Goal: Information Seeking & Learning: Learn about a topic

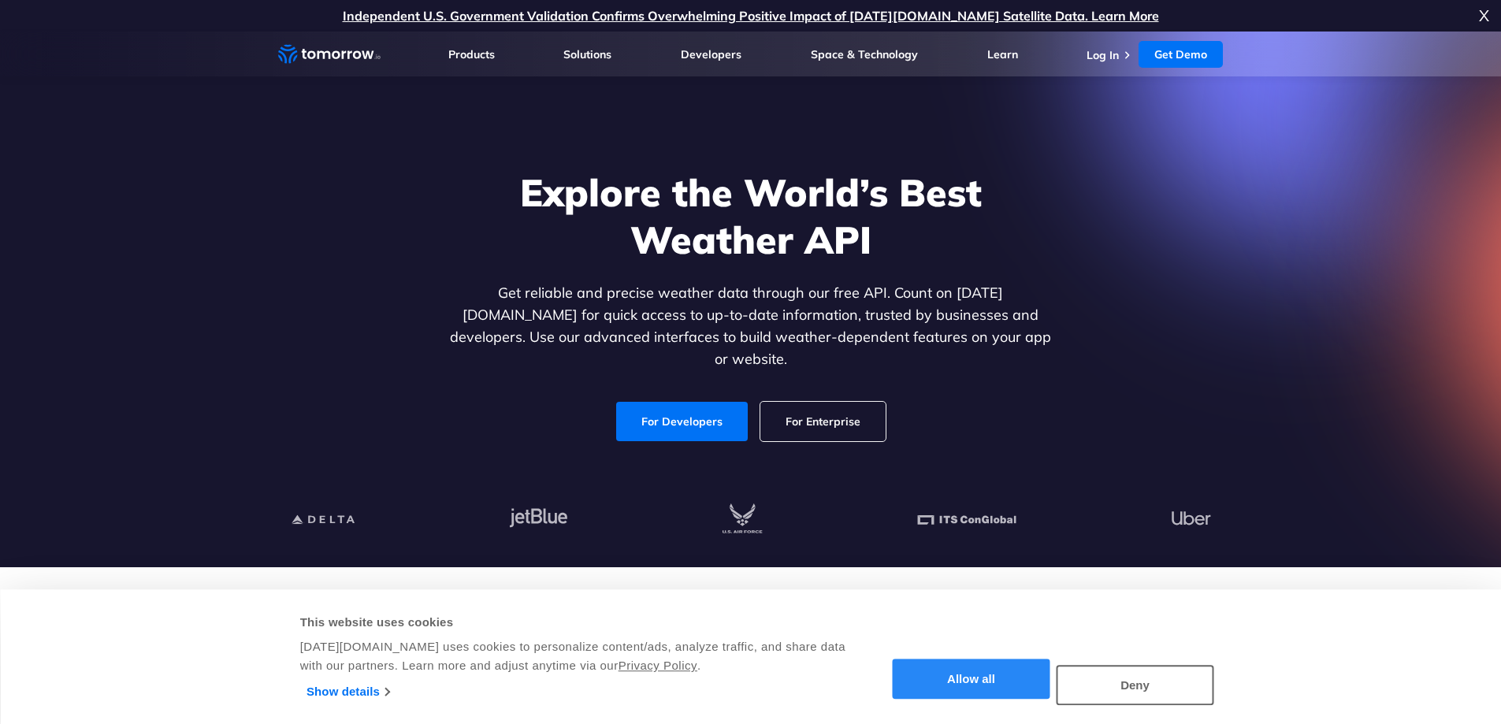
click at [927, 682] on button "Allow all" at bounding box center [972, 679] width 158 height 40
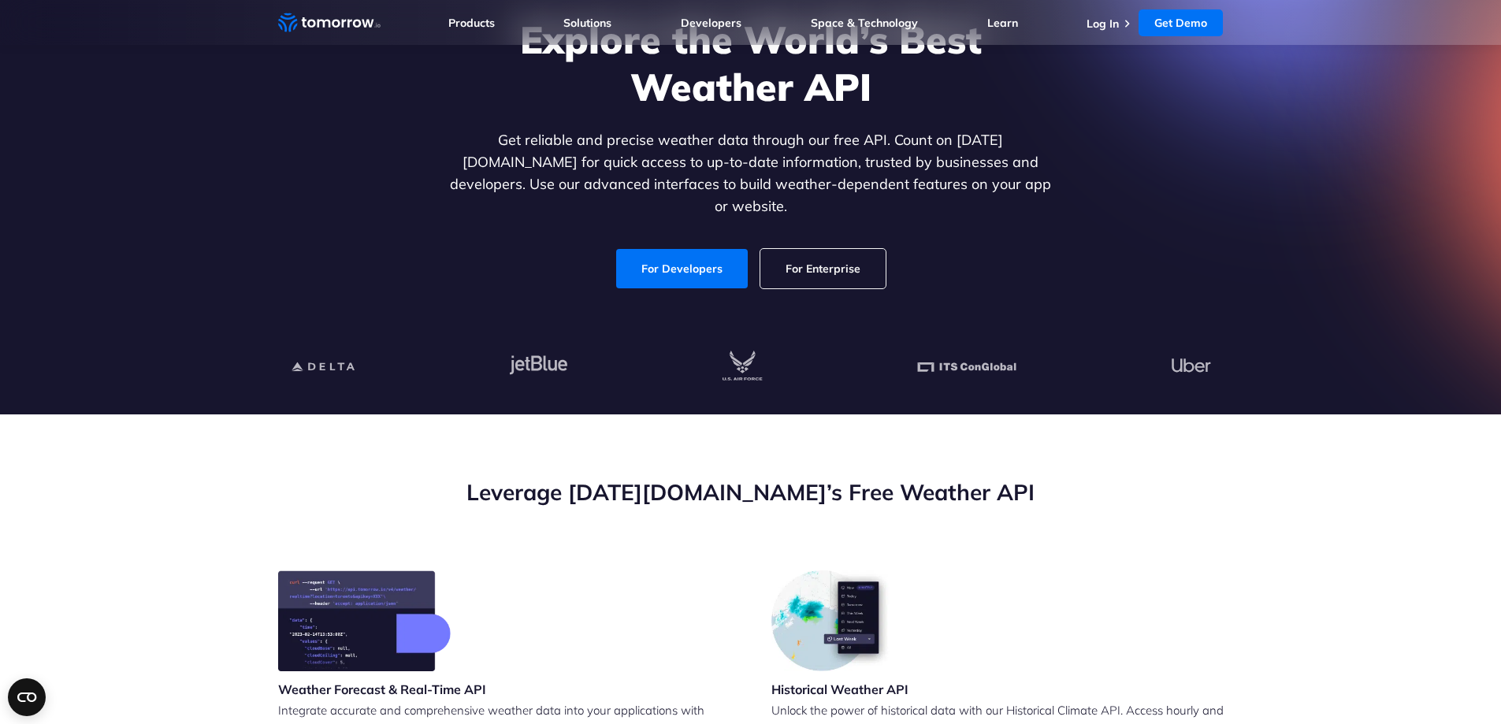
scroll to position [158, 0]
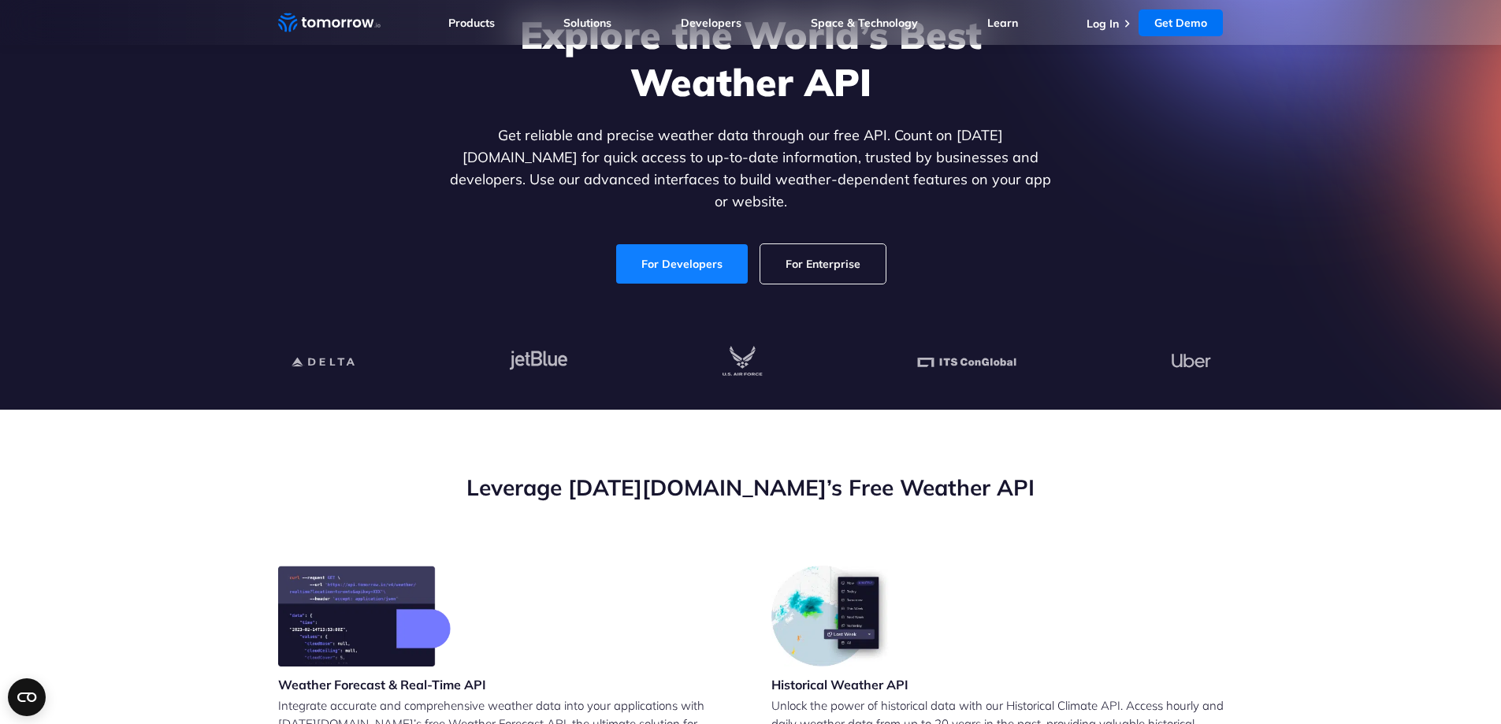
click at [670, 258] on link "For Developers" at bounding box center [682, 263] width 132 height 39
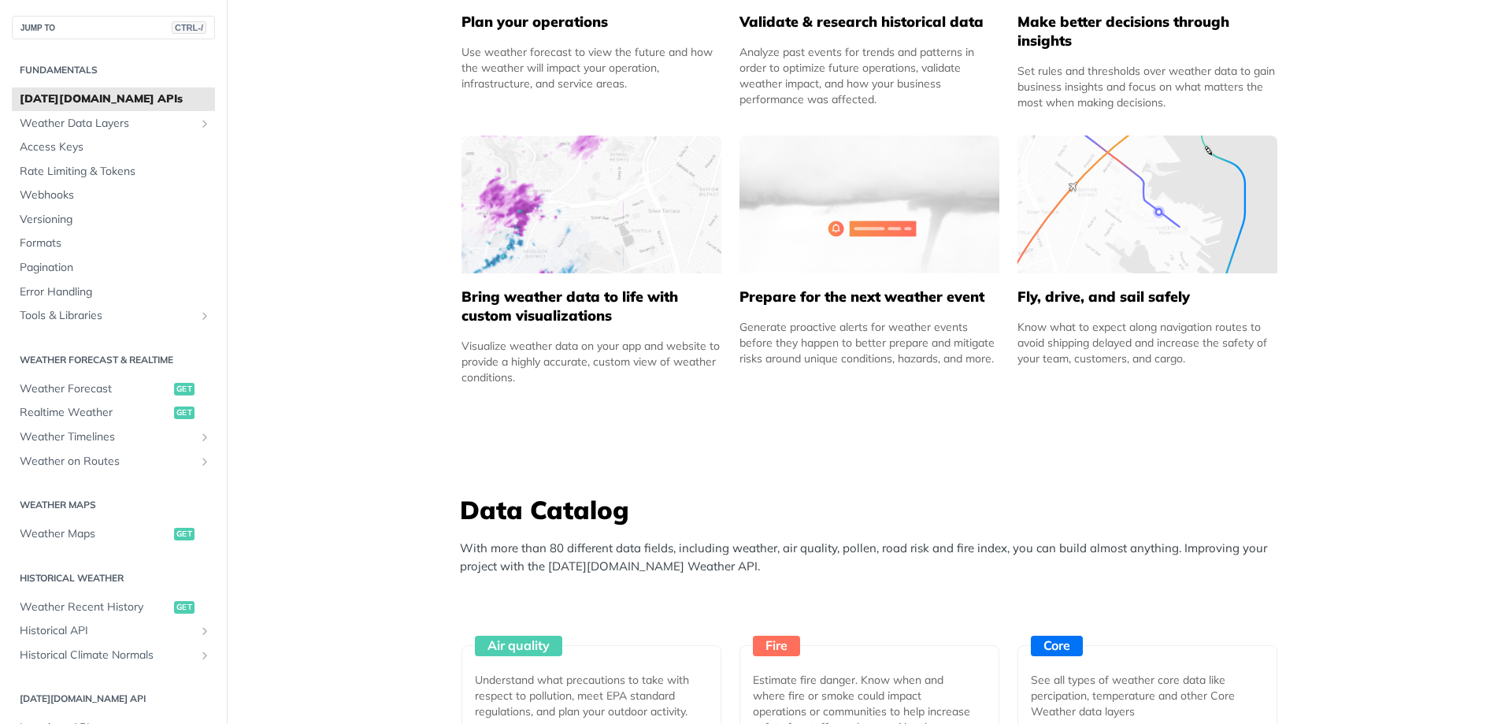
scroll to position [945, 0]
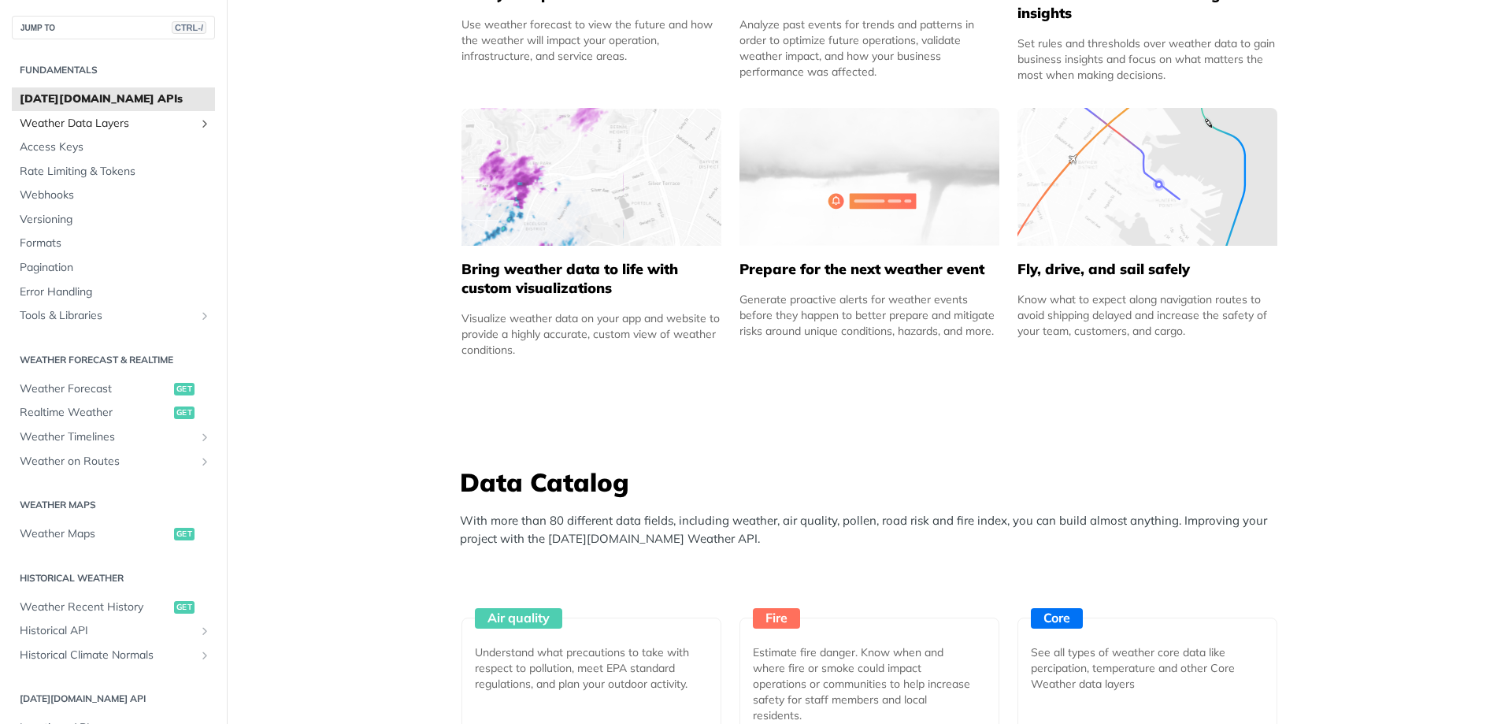
click at [96, 128] on span "Weather Data Layers" at bounding box center [107, 124] width 175 height 16
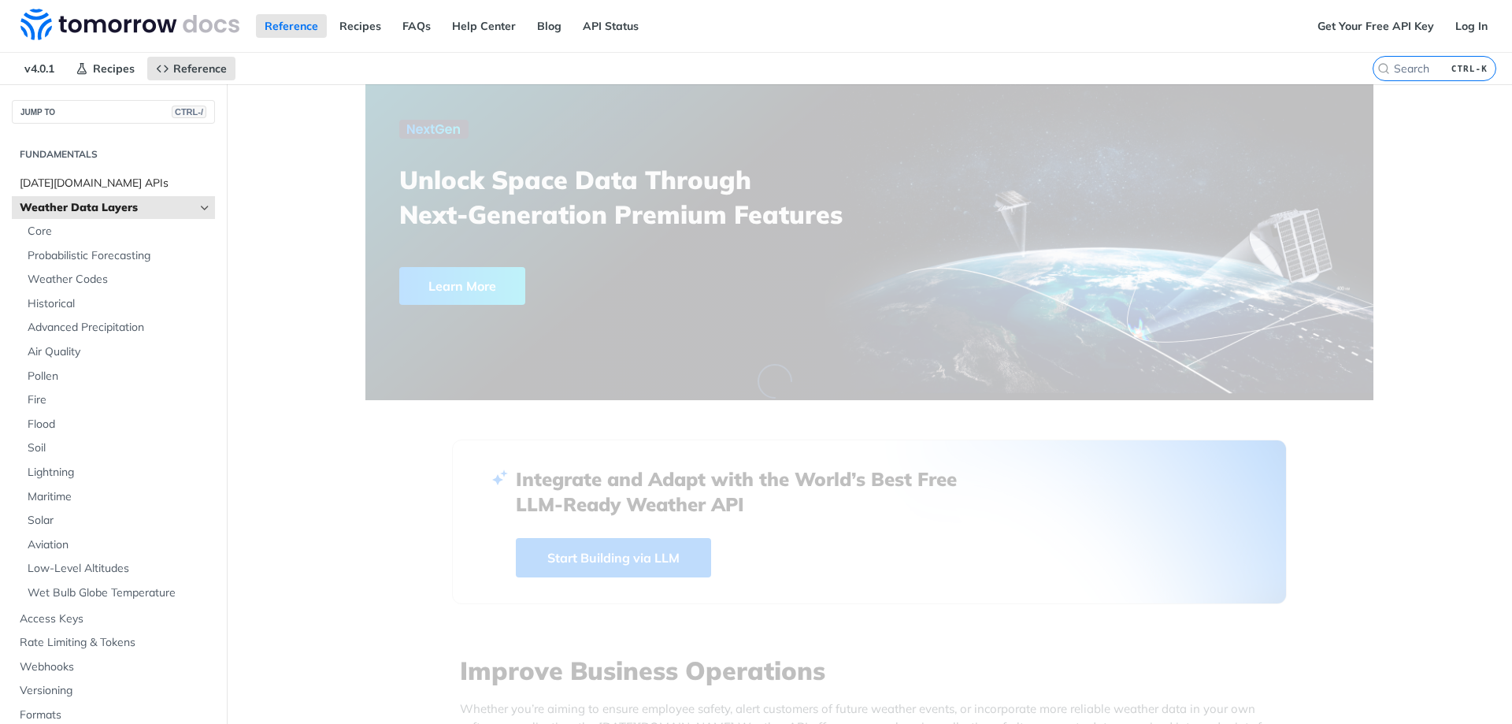
click at [50, 181] on span "[DATE][DOMAIN_NAME] APIs" at bounding box center [115, 184] width 191 height 16
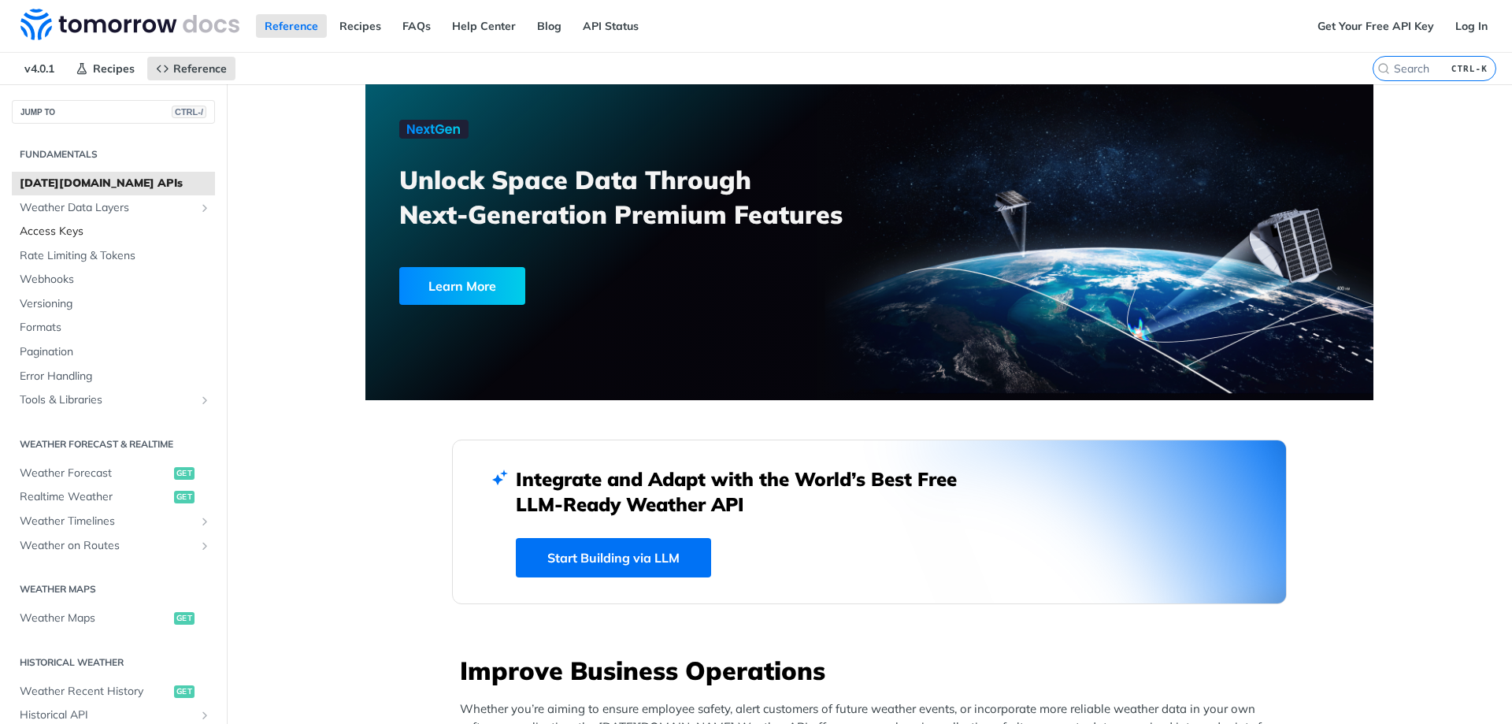
click at [50, 229] on span "Access Keys" at bounding box center [115, 232] width 191 height 16
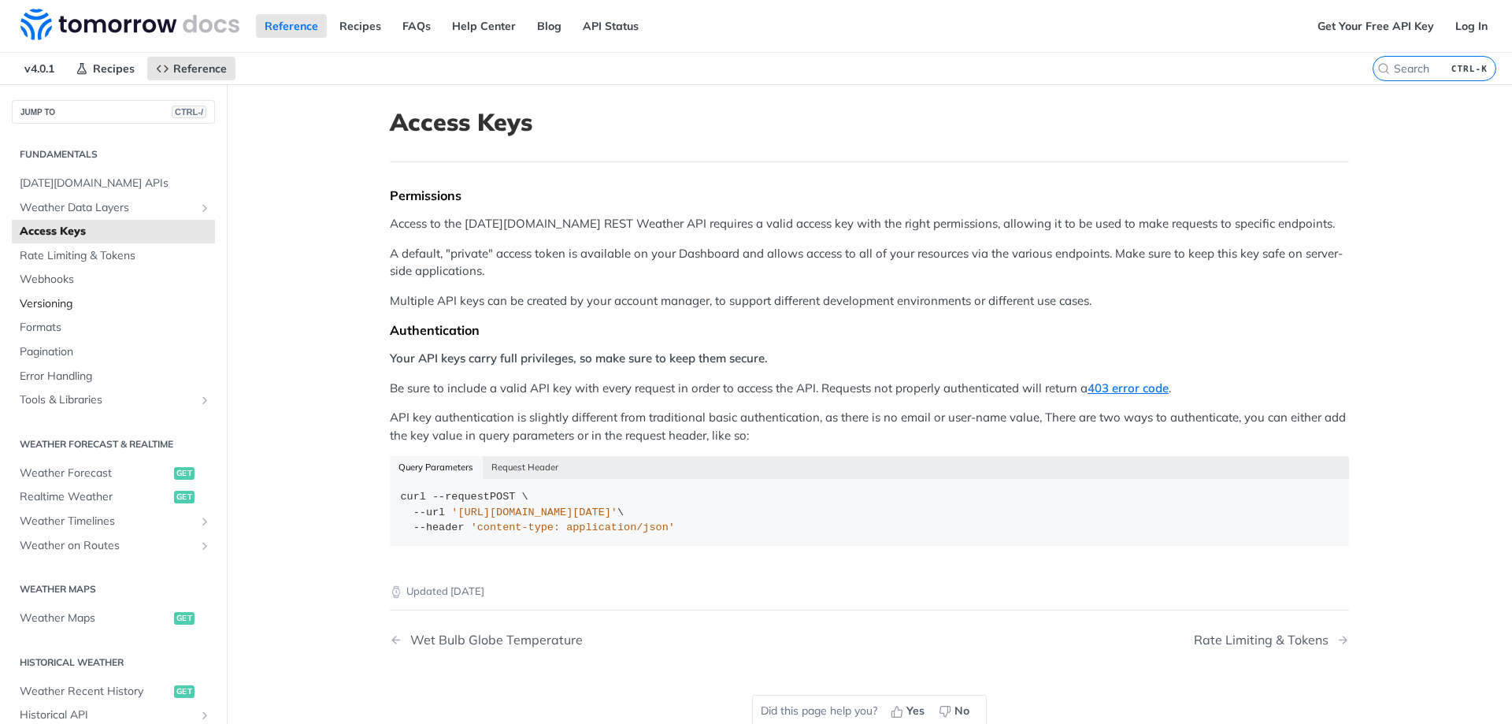
click at [46, 306] on span "Versioning" at bounding box center [115, 304] width 191 height 16
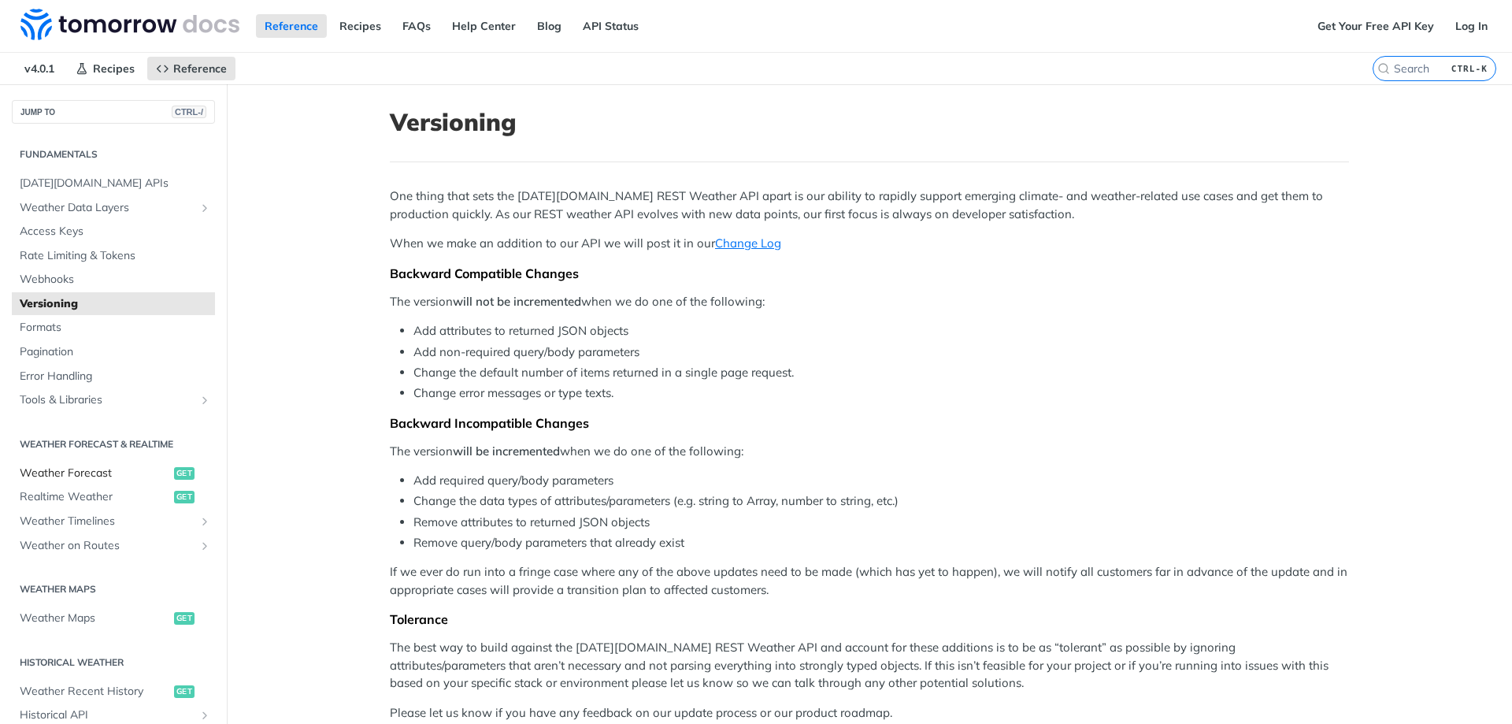
scroll to position [158, 0]
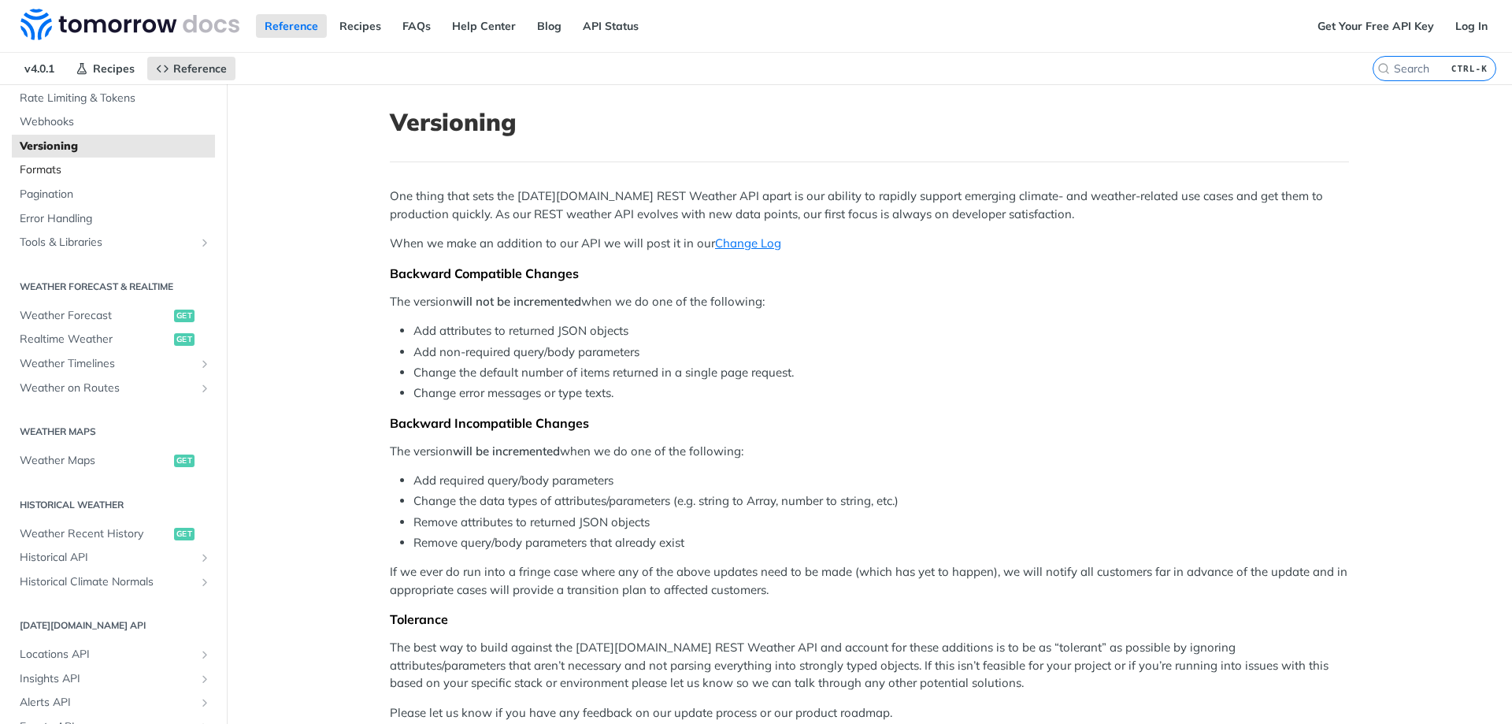
click at [35, 172] on span "Formats" at bounding box center [115, 170] width 191 height 16
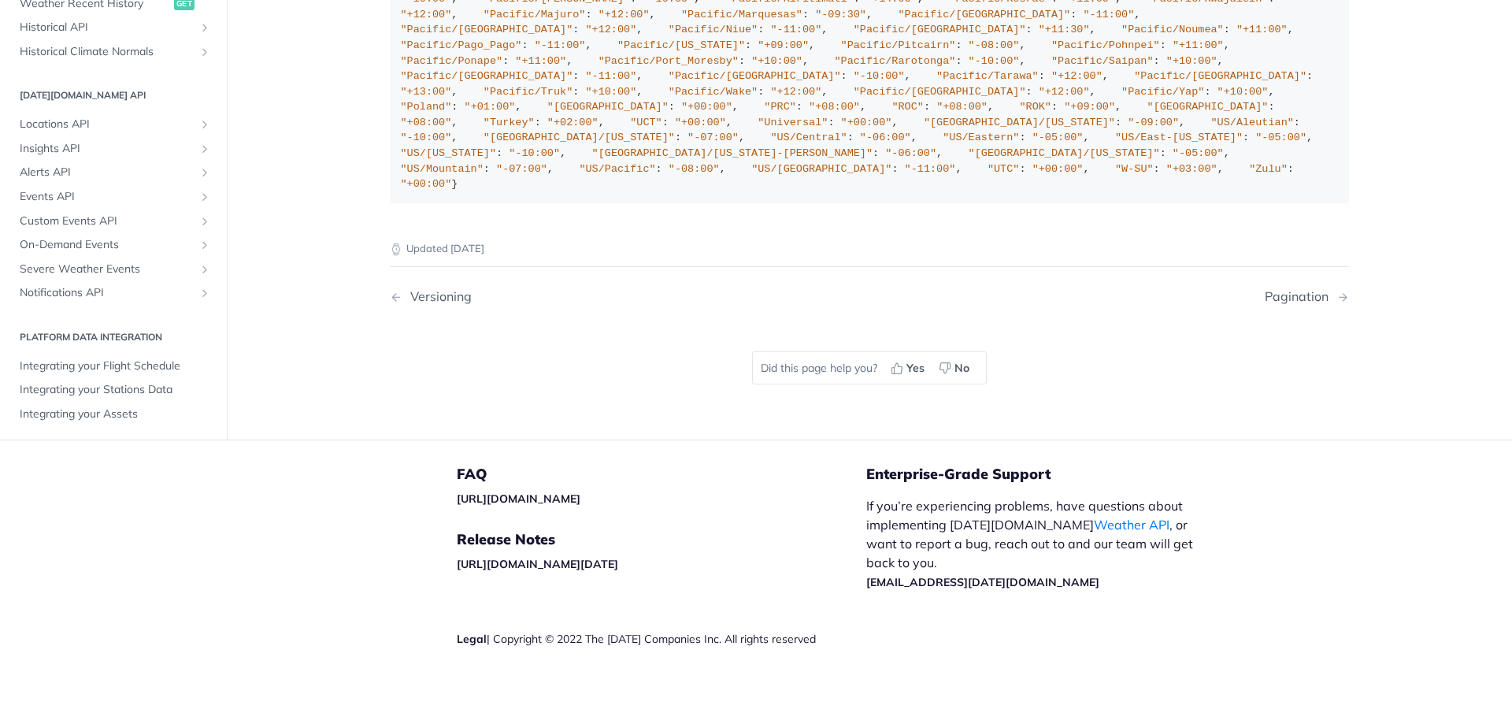
scroll to position [322, 0]
click at [34, 143] on span "Insights API" at bounding box center [107, 146] width 175 height 16
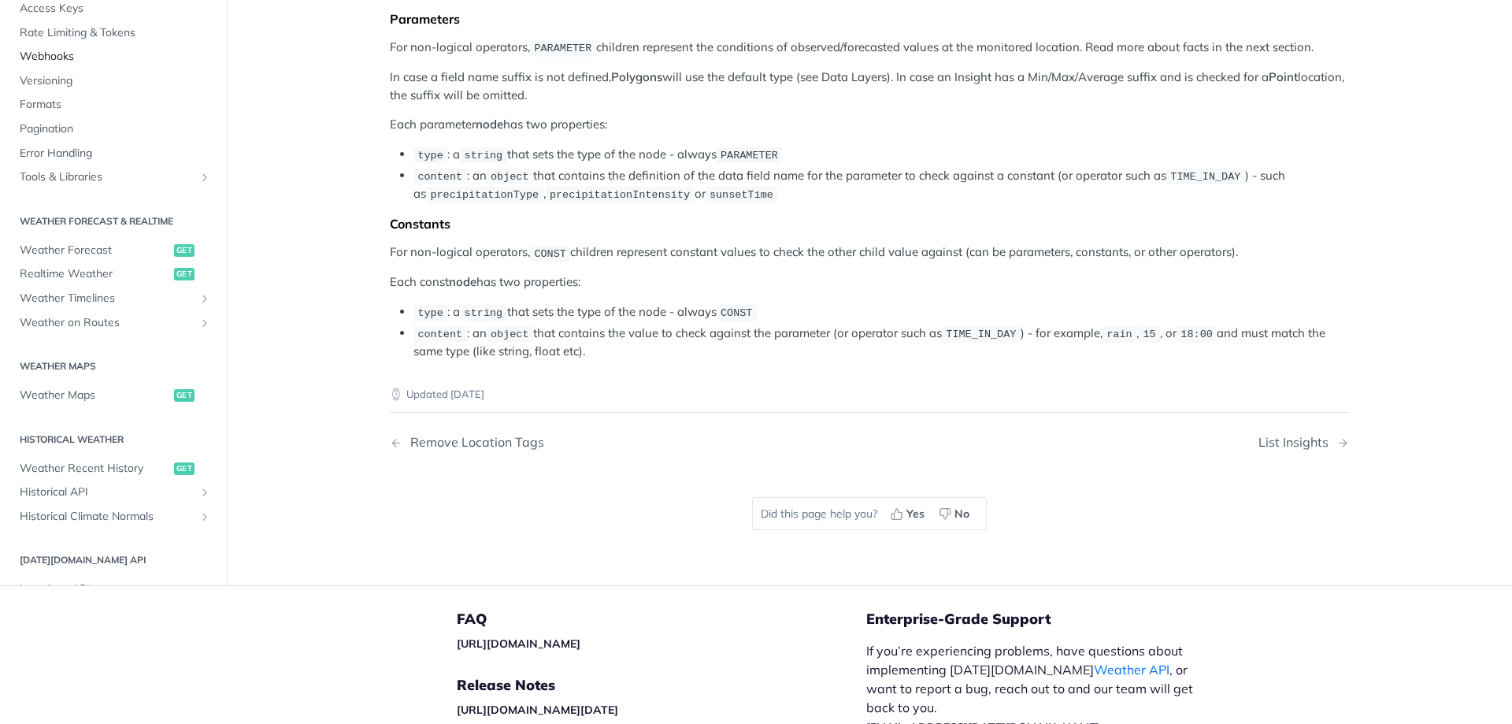
scroll to position [2462, 0]
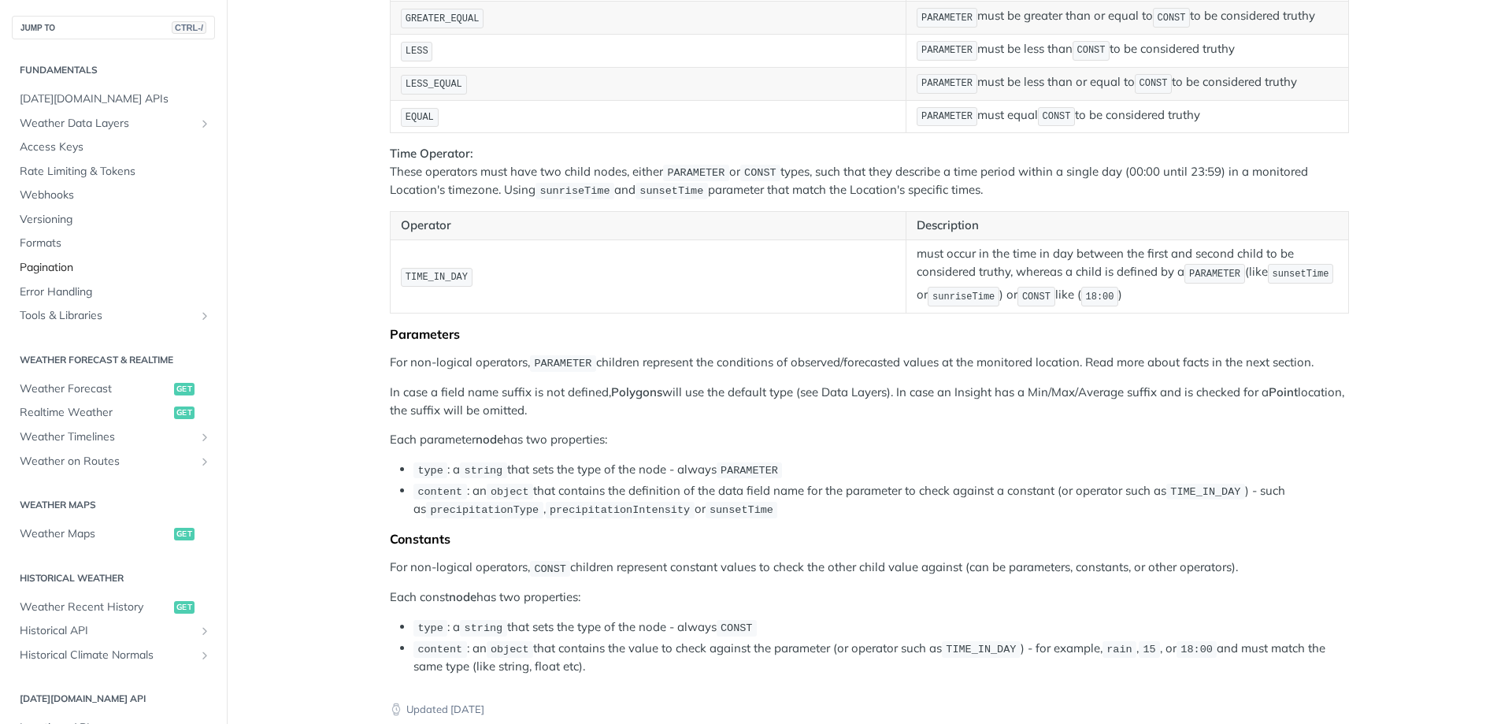
click at [58, 262] on span "Pagination" at bounding box center [115, 268] width 191 height 16
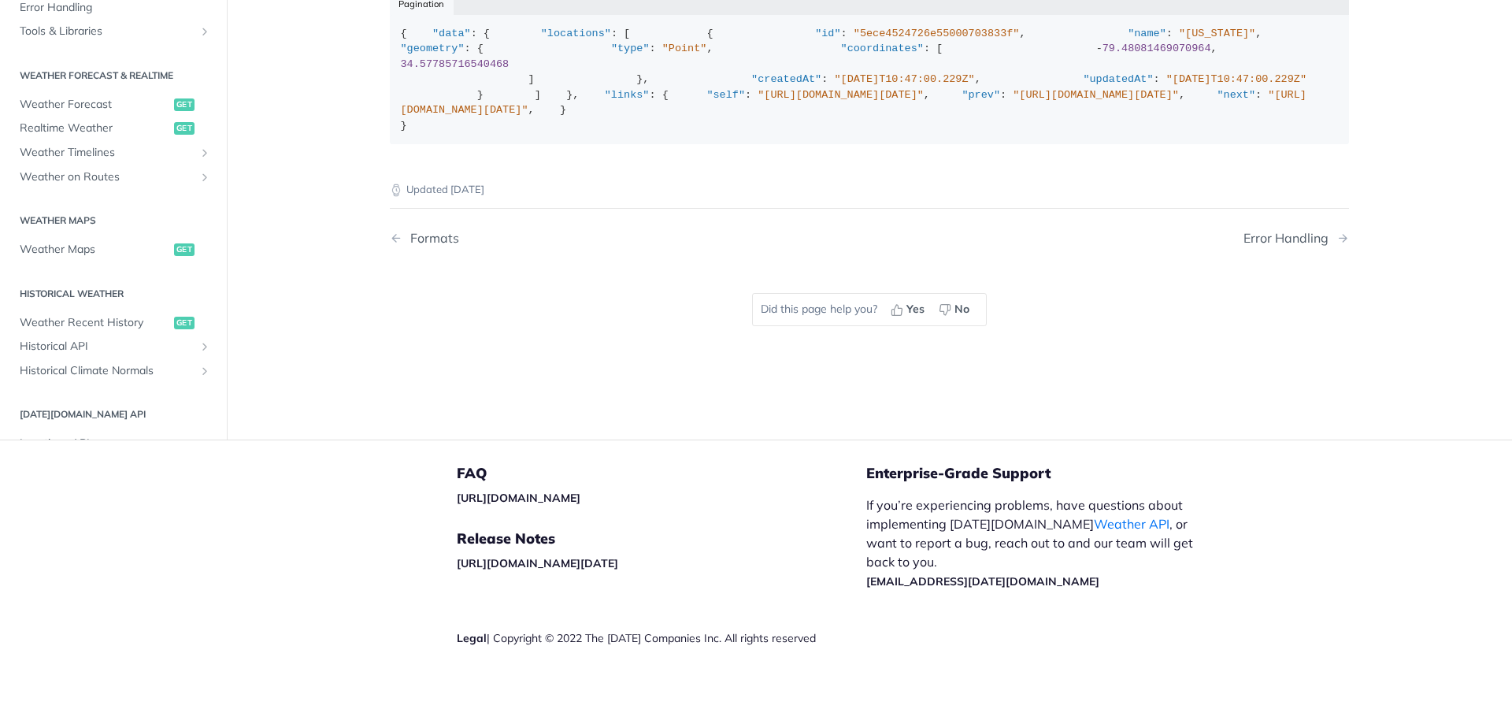
scroll to position [570, 0]
click at [1264, 246] on div "Error Handling" at bounding box center [1290, 238] width 93 height 15
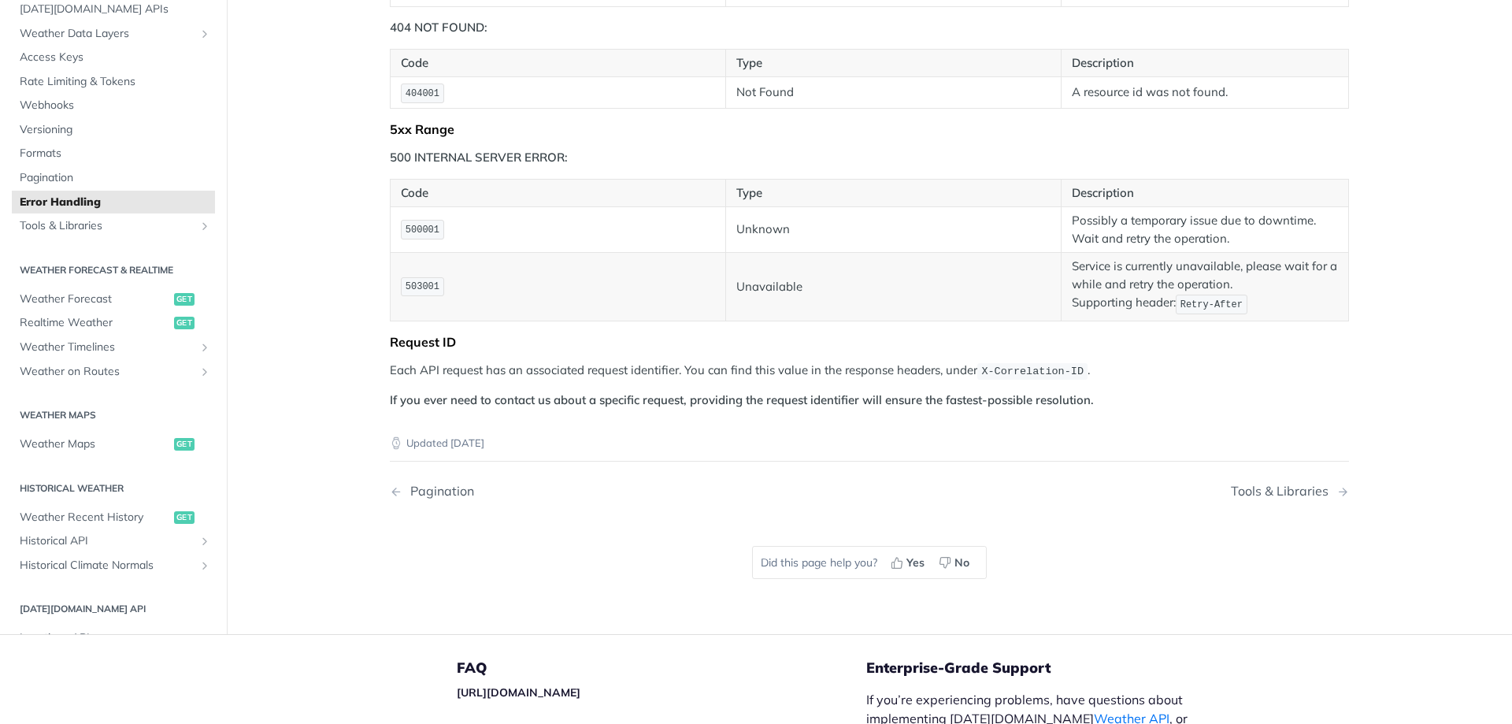
scroll to position [1493, 0]
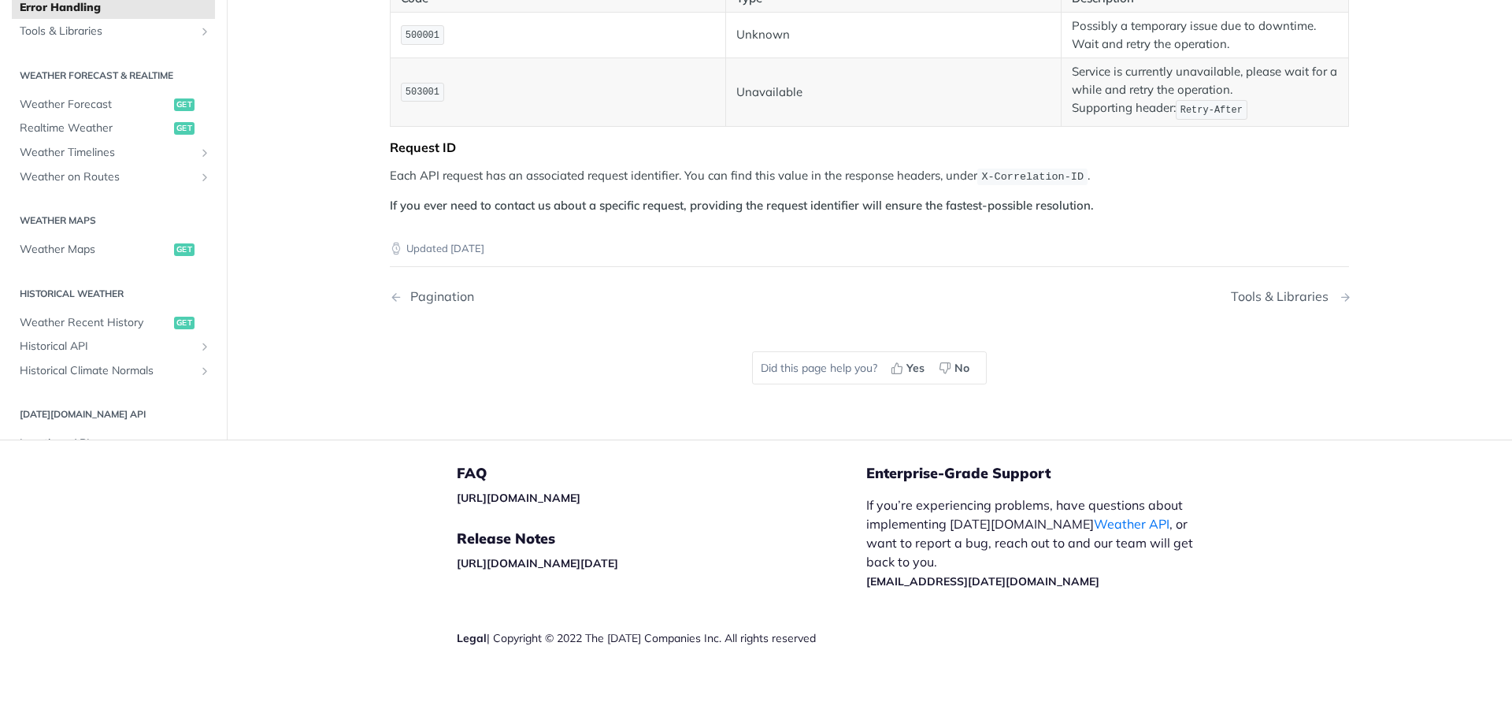
click at [1272, 294] on div "Tools & Libraries" at bounding box center [1284, 296] width 106 height 15
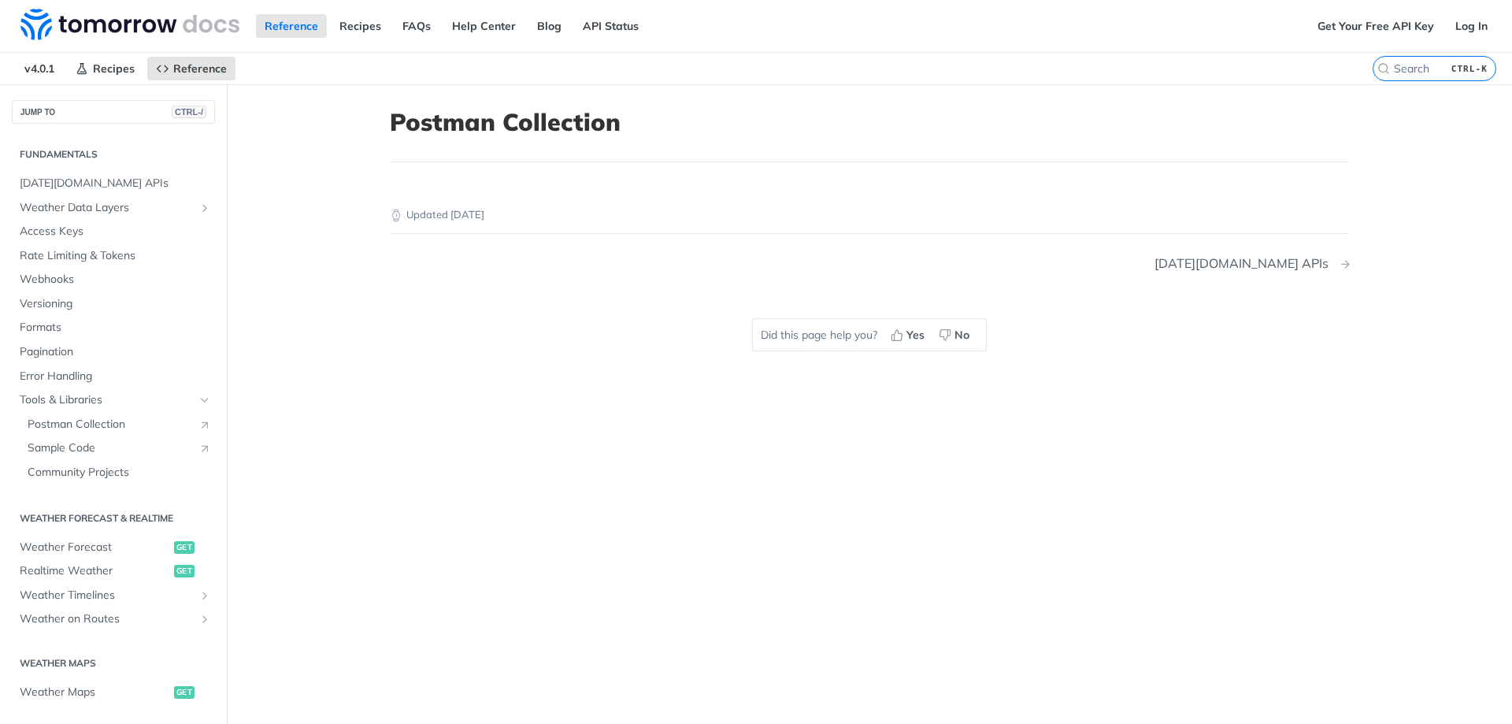
click at [1308, 264] on div "[DATE][DOMAIN_NAME] APIs" at bounding box center [1246, 263] width 182 height 15
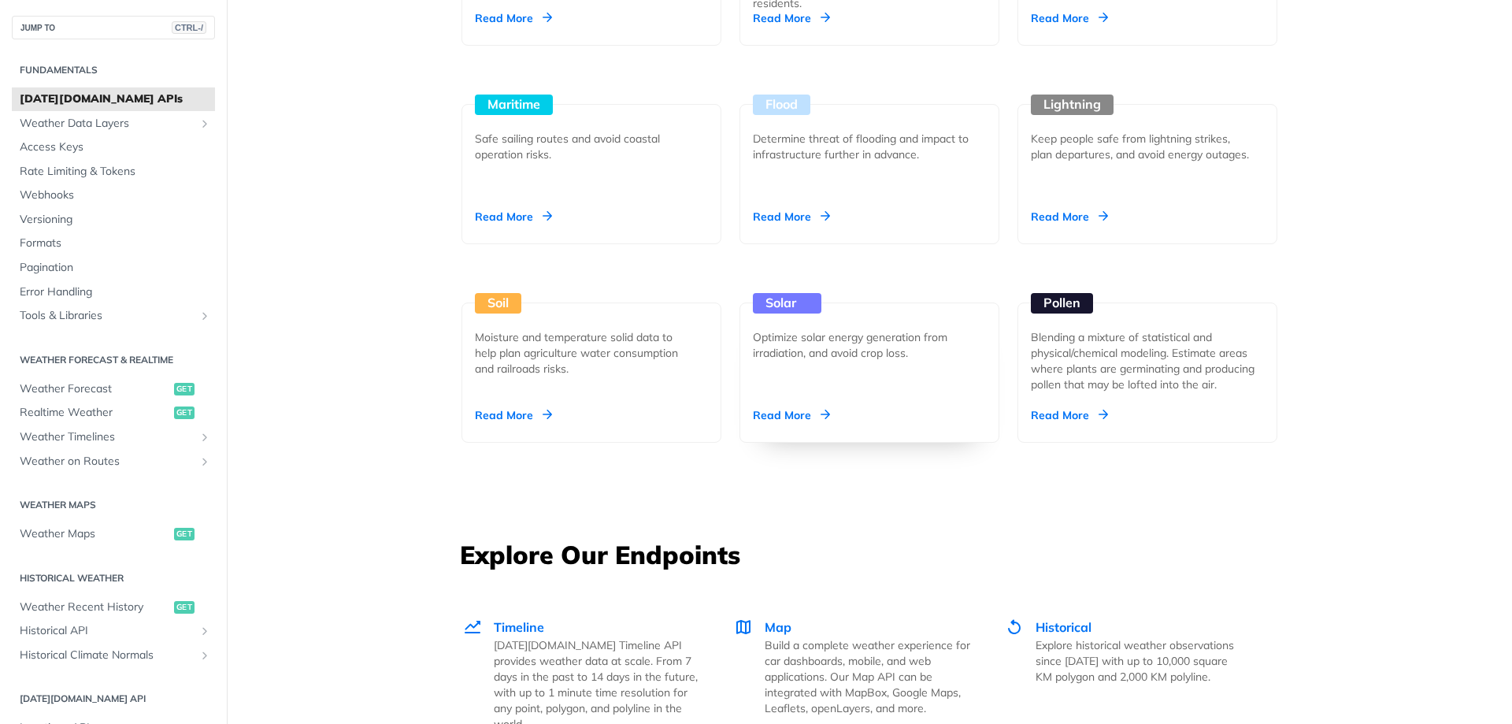
scroll to position [1733, 0]
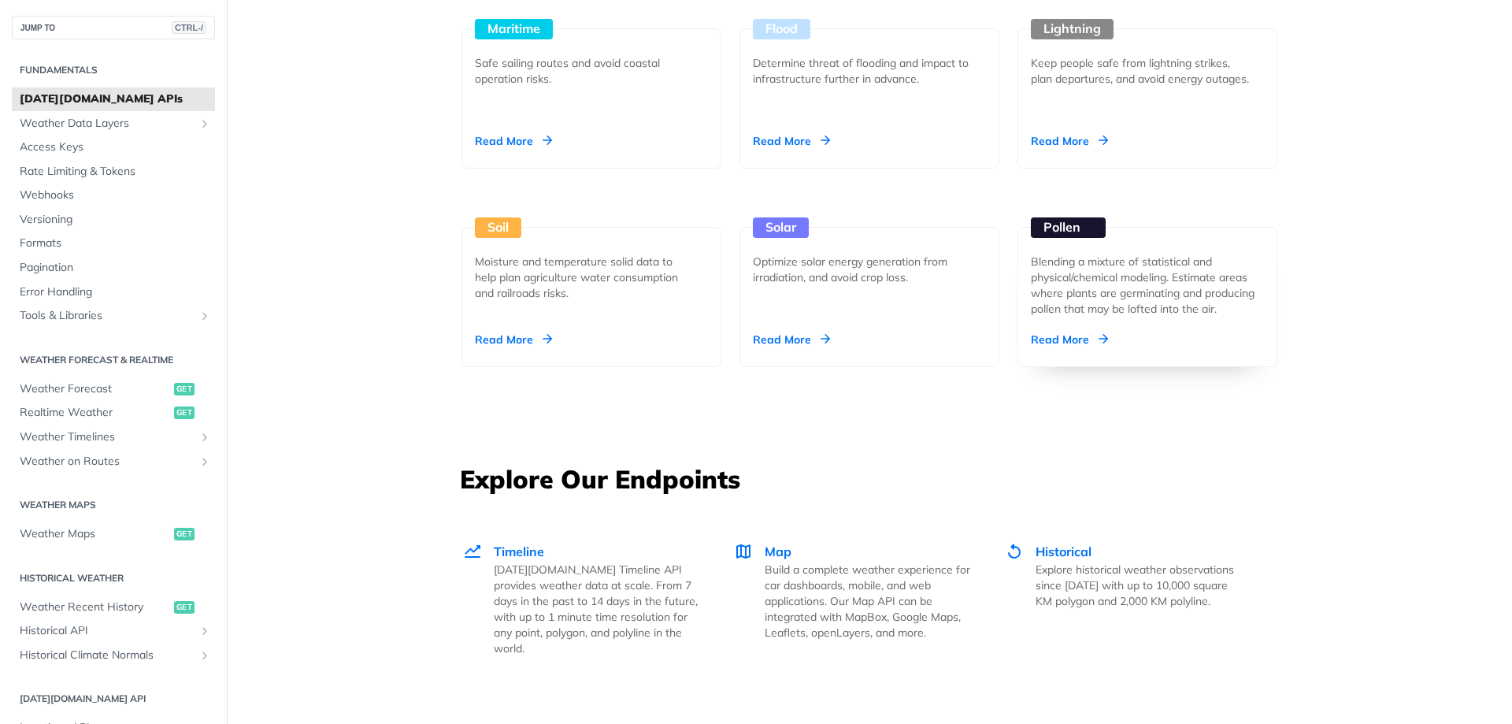
click at [1057, 337] on div "Read More" at bounding box center [1069, 340] width 77 height 16
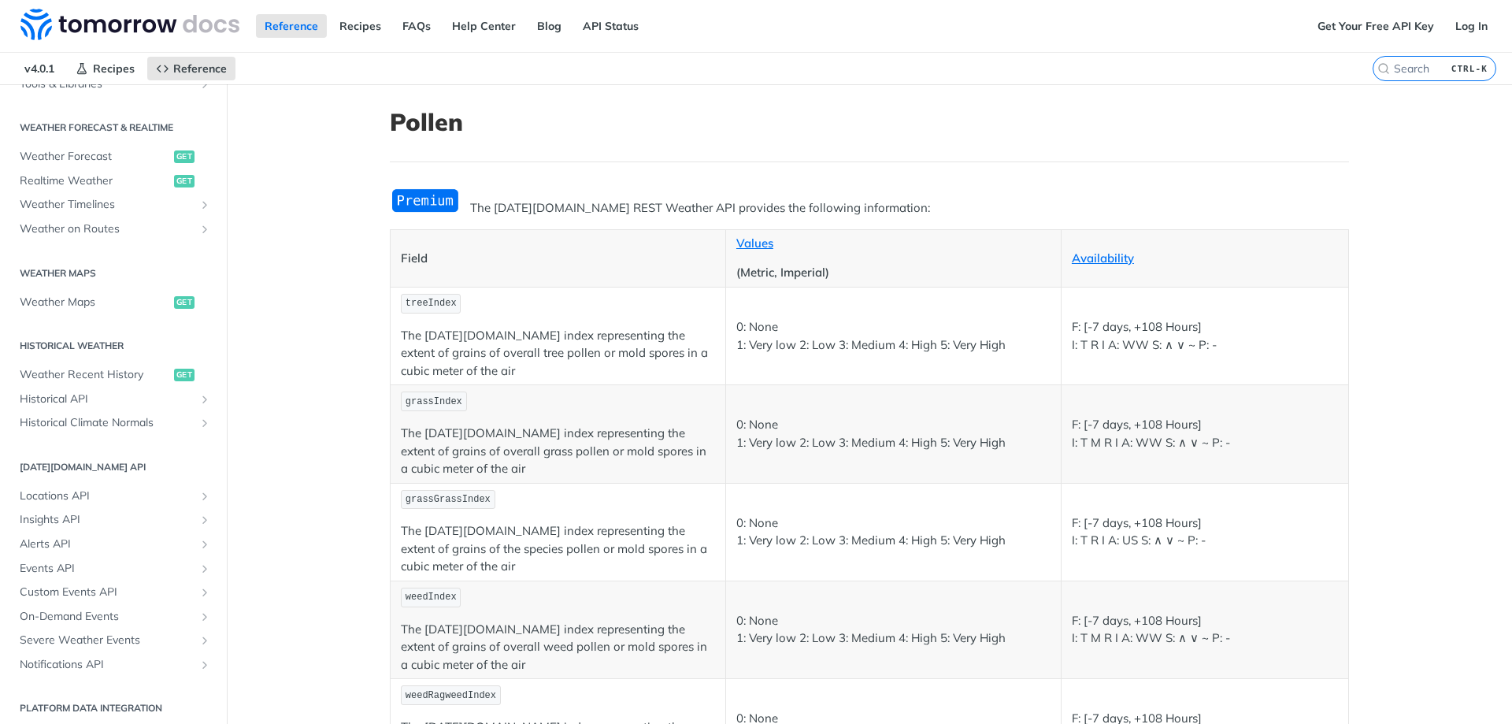
scroll to position [710, 0]
click at [286, 358] on main "JUMP TO CTRL-/ Fundamentals [DATE][DOMAIN_NAME] APIs Weather Data Layers Core P…" at bounding box center [756, 543] width 1512 height 918
